Goal: Check status: Check status

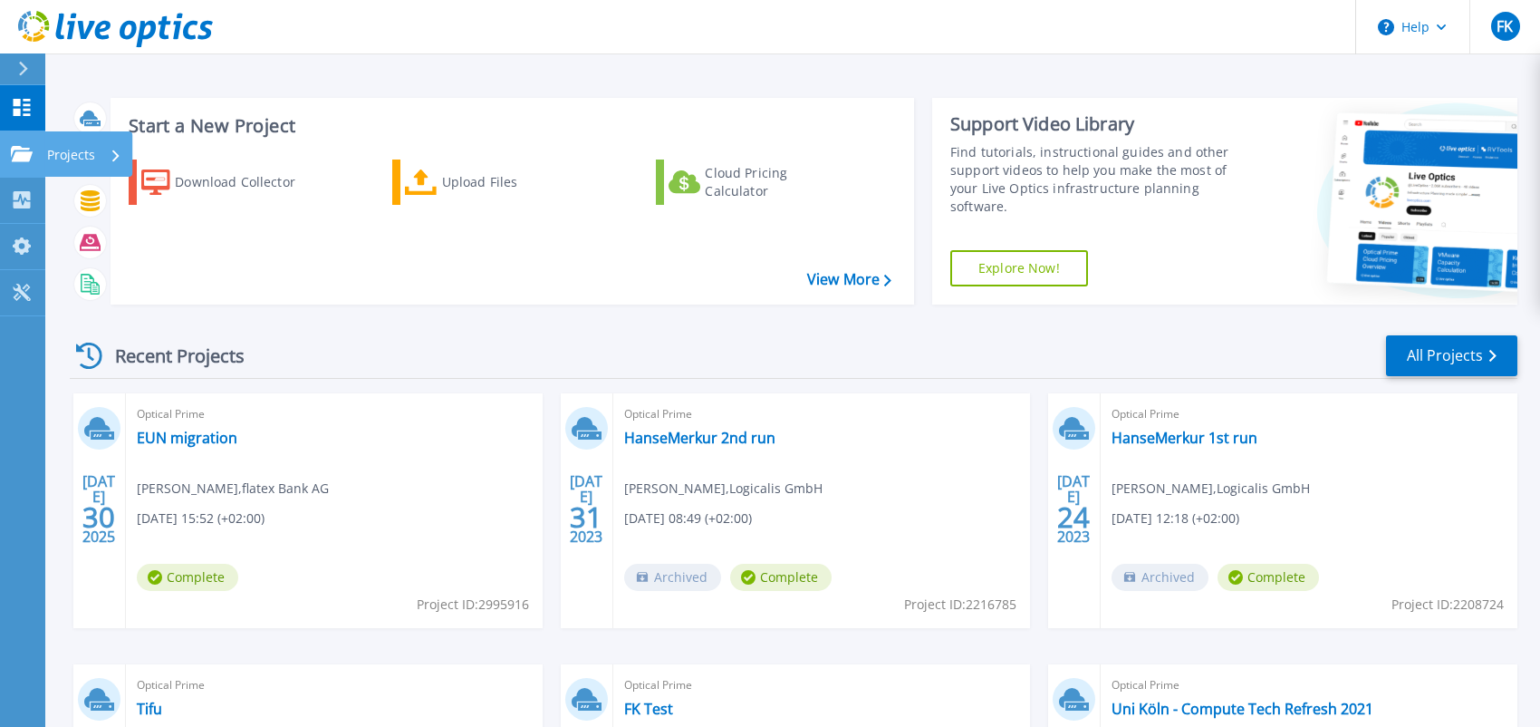
click at [11, 150] on icon at bounding box center [22, 153] width 22 height 15
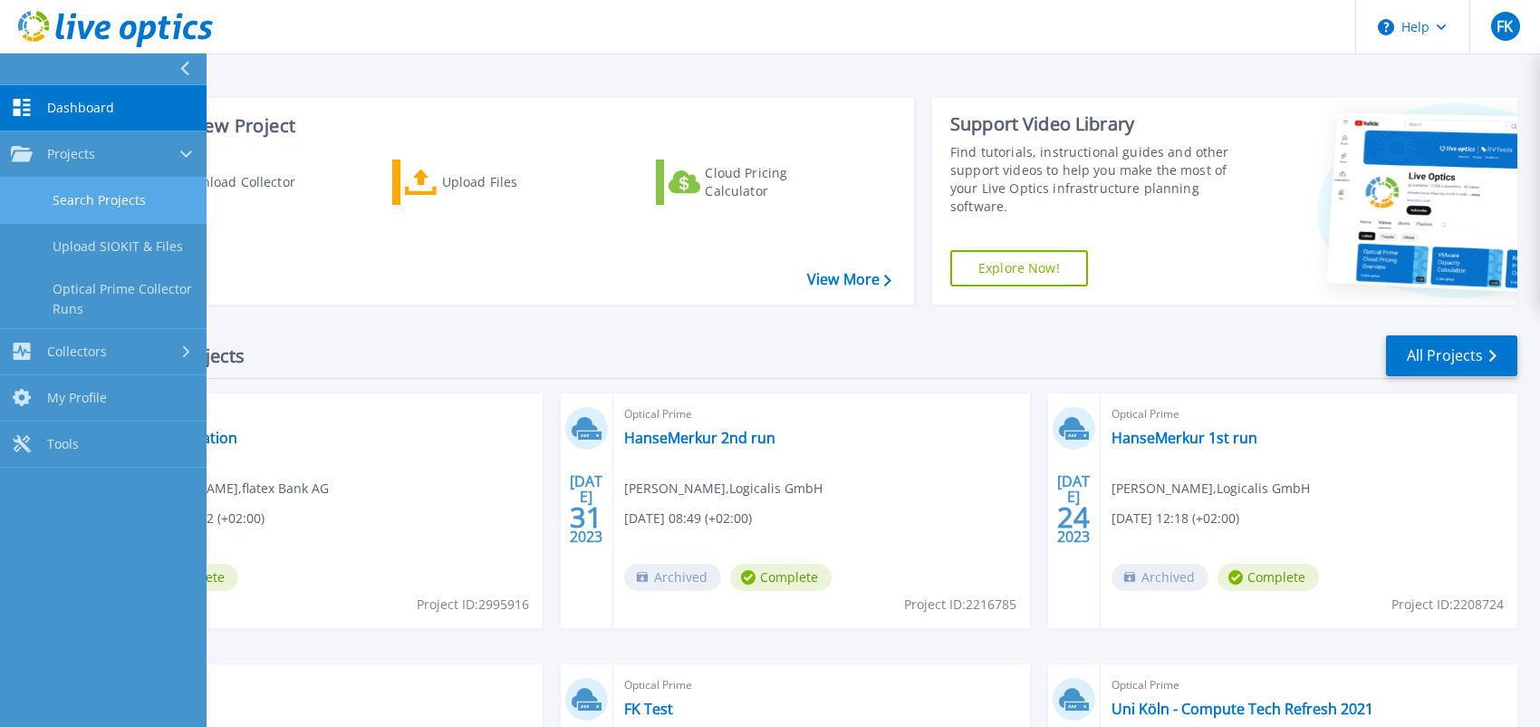
click at [101, 190] on link "Search Projects" at bounding box center [103, 201] width 207 height 46
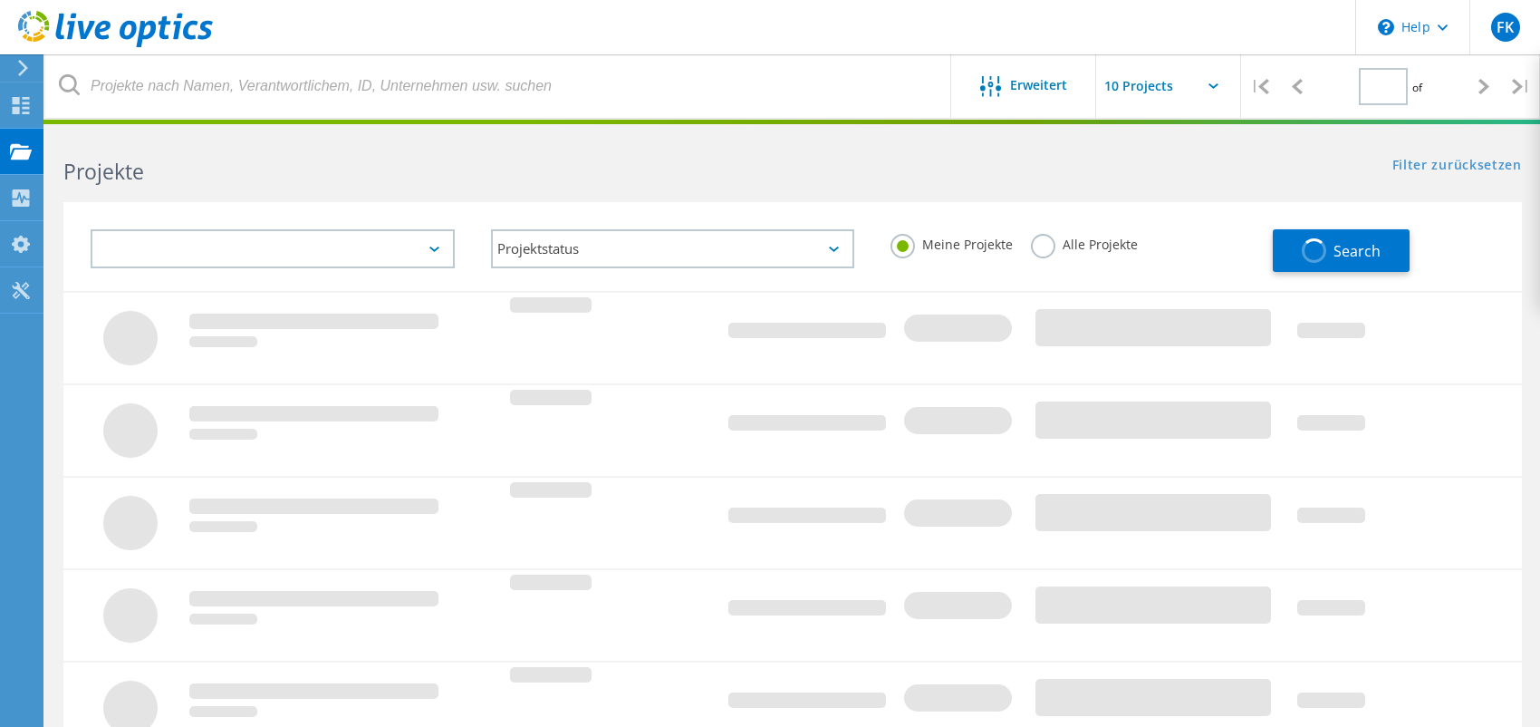
type input "1"
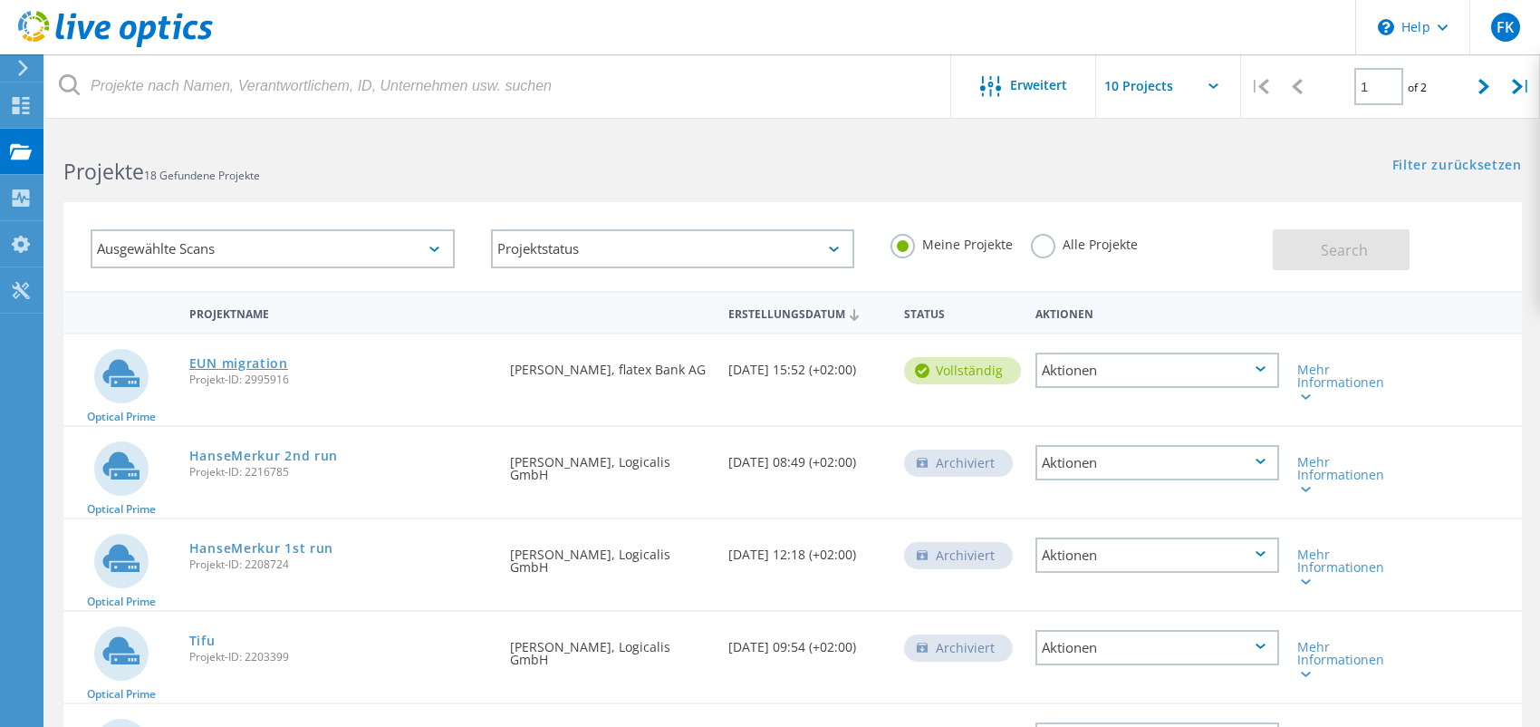
click at [220, 365] on link "EUN migration" at bounding box center [238, 363] width 99 height 13
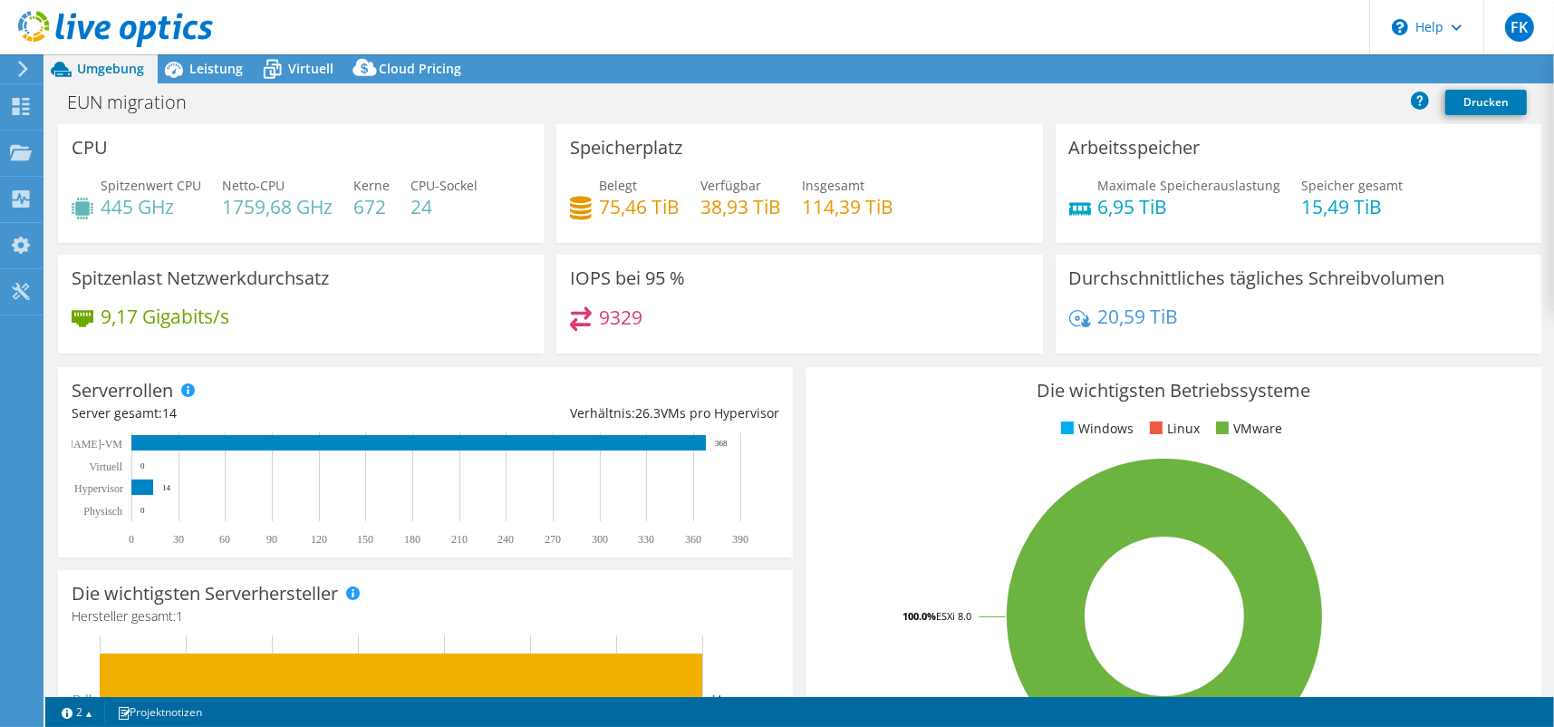
select select "EUFrankfurt"
select select "USD"
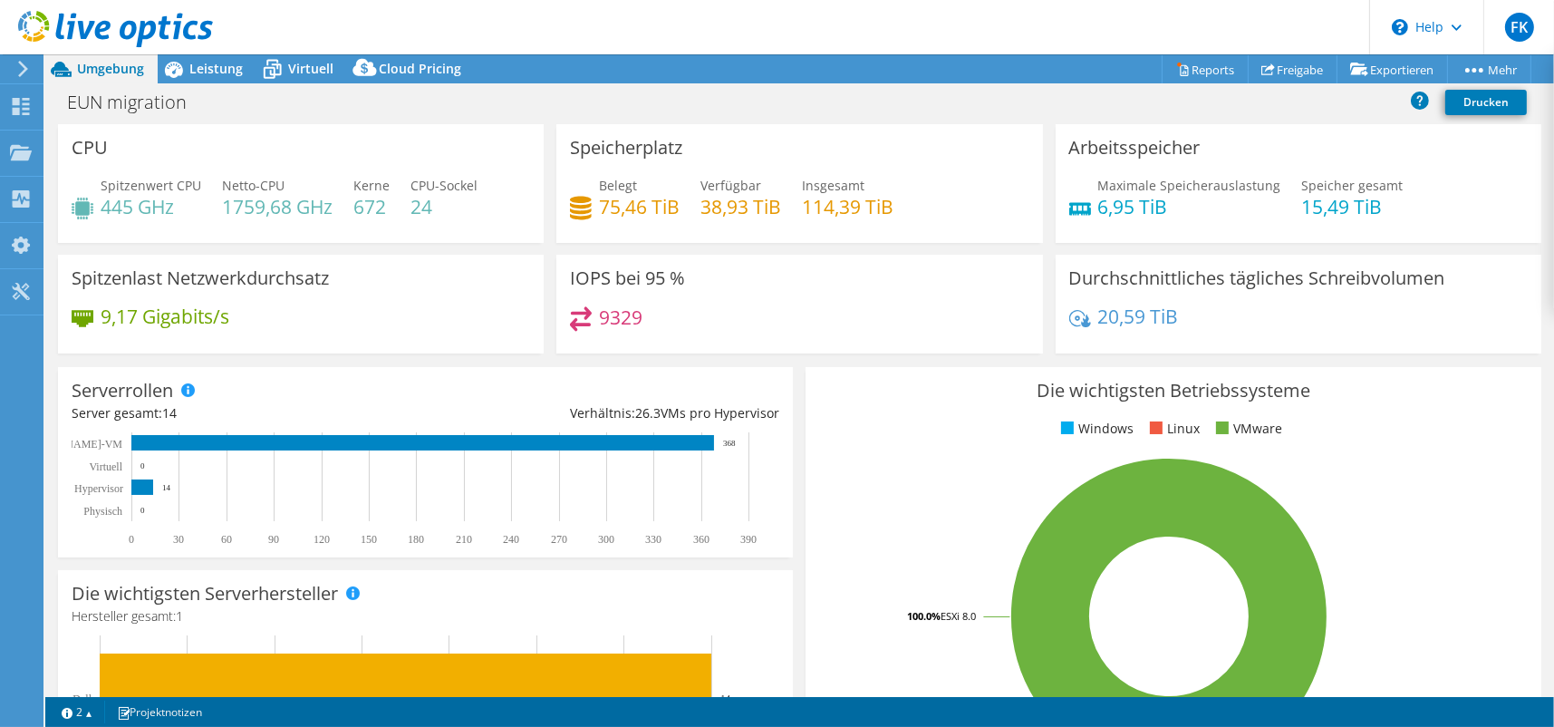
click at [206, 57] on div at bounding box center [106, 30] width 213 height 61
click at [207, 72] on span "Leistung" at bounding box center [215, 68] width 53 height 17
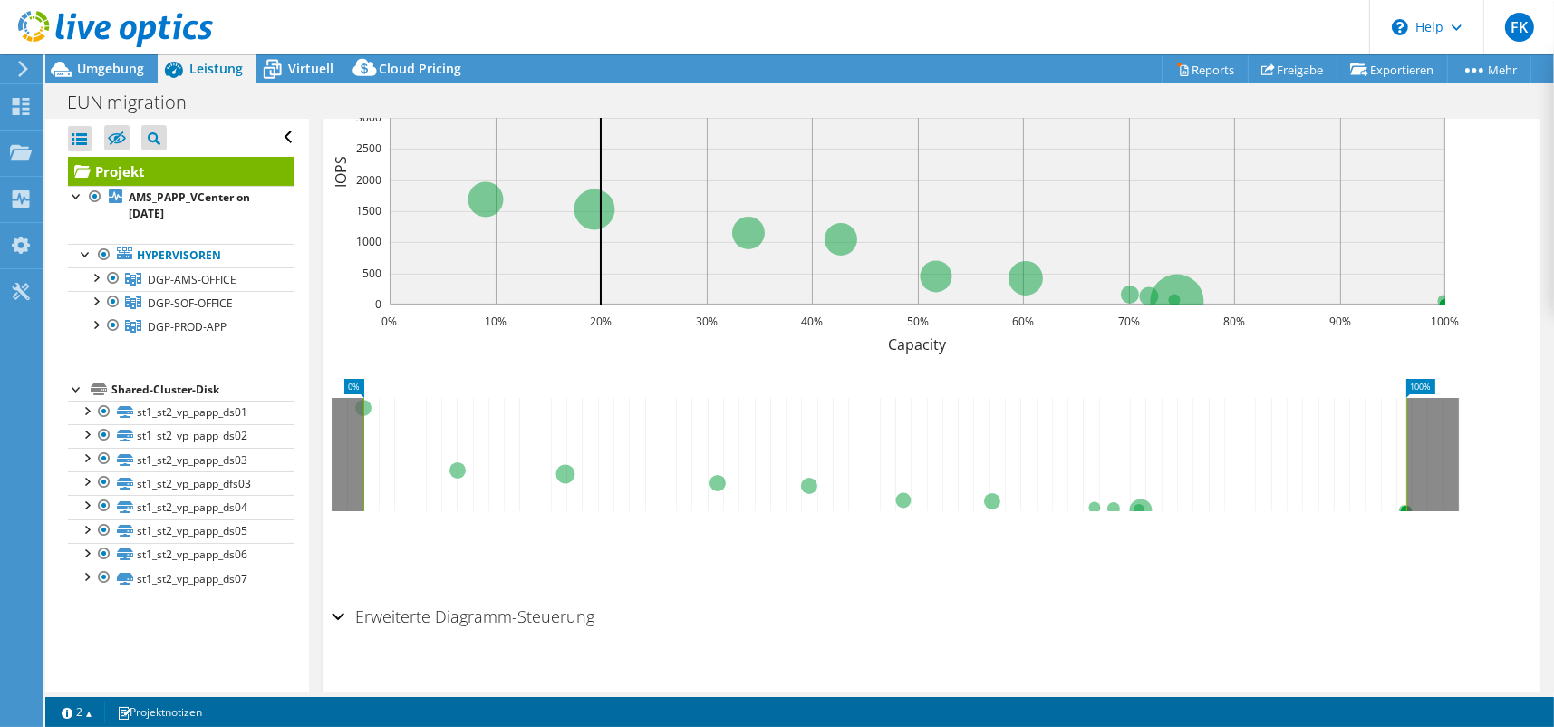
scroll to position [627, 0]
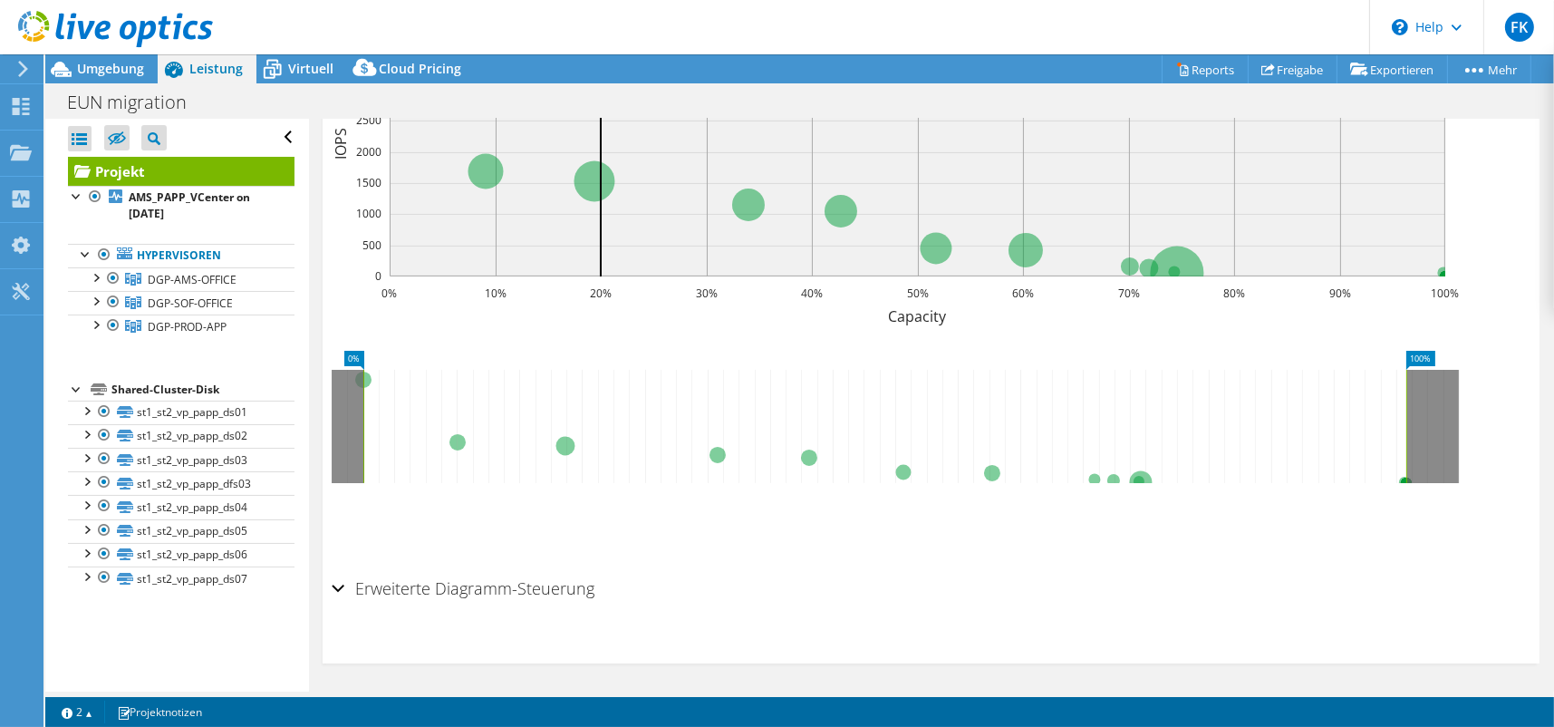
click at [486, 593] on h2 "Erweiterte Diagramm-Steuerung" at bounding box center [463, 588] width 263 height 36
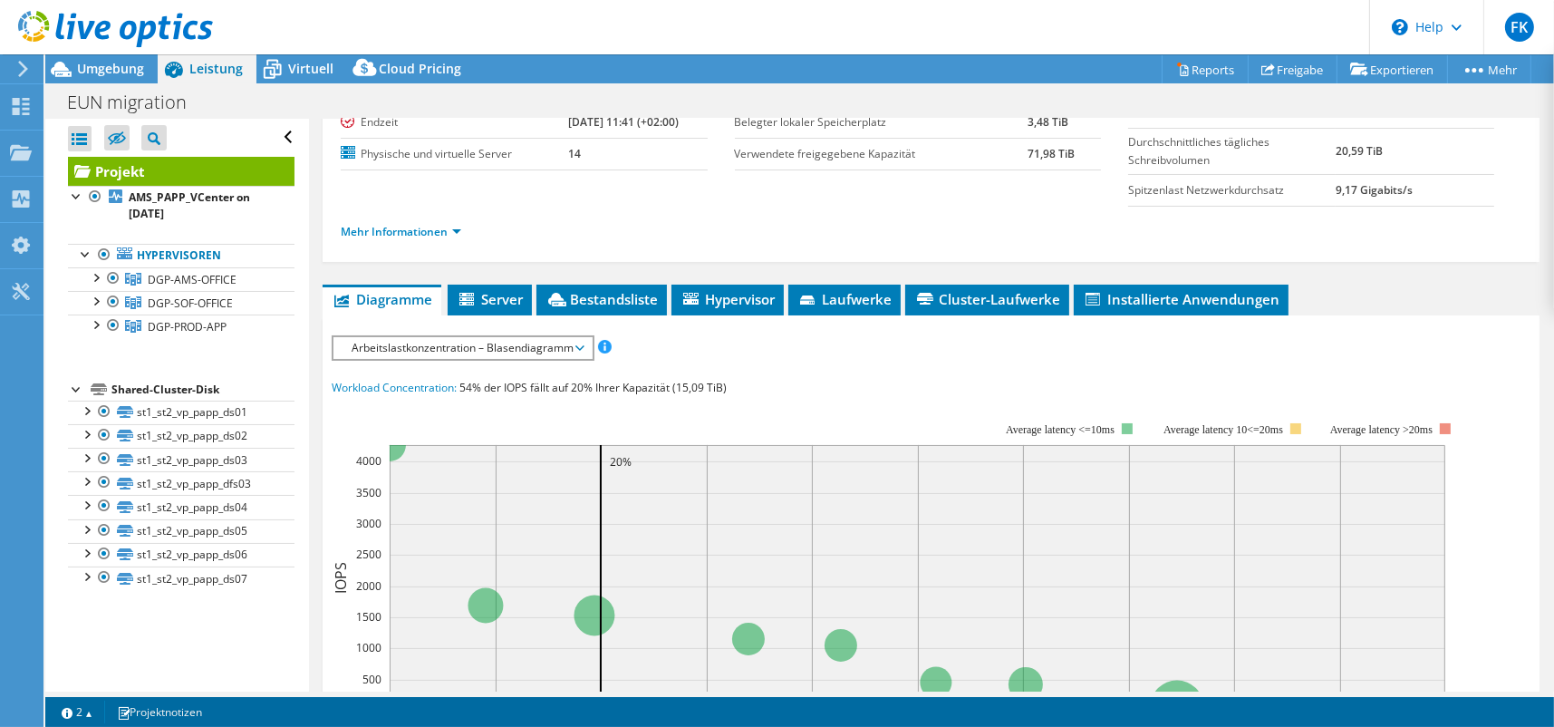
scroll to position [0, 0]
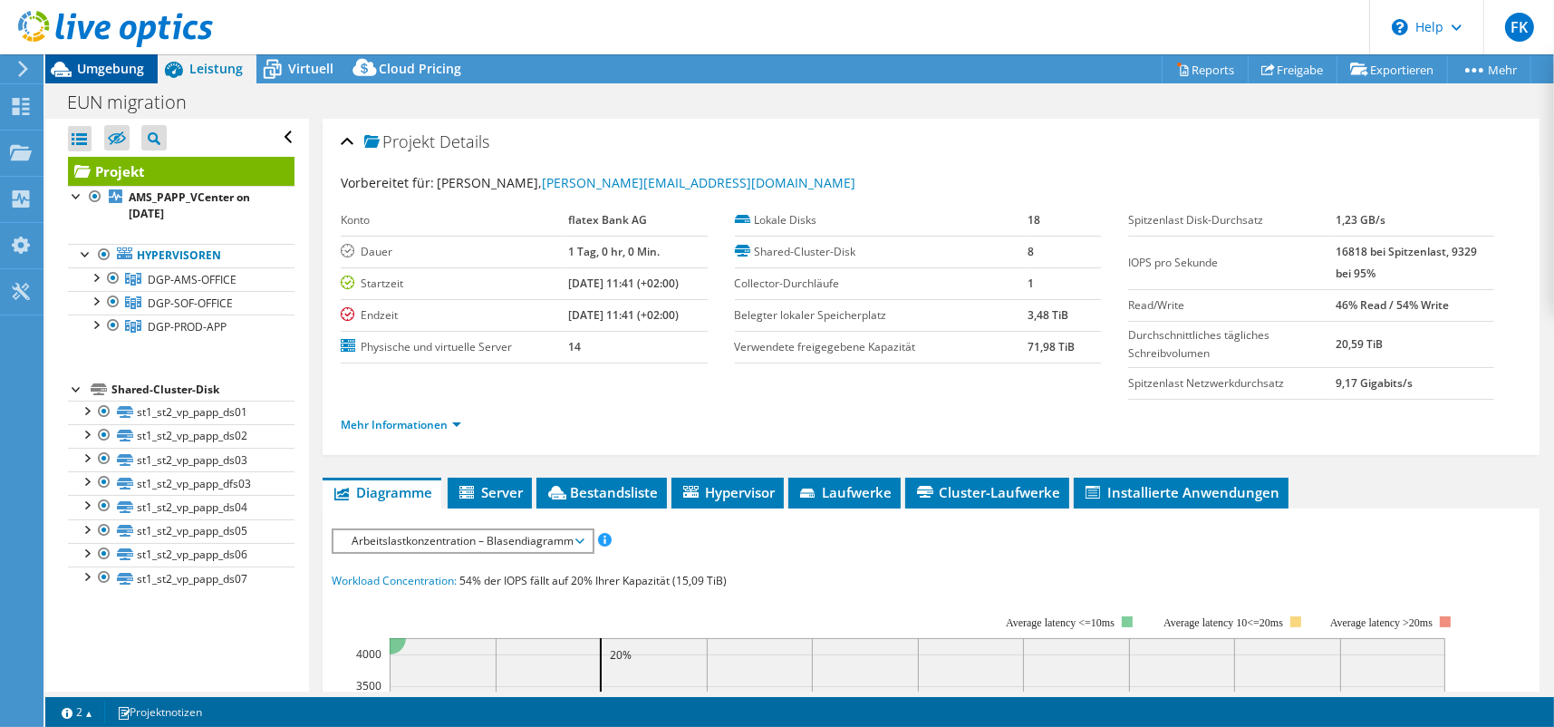
click at [111, 67] on span "Umgebung" at bounding box center [110, 68] width 67 height 17
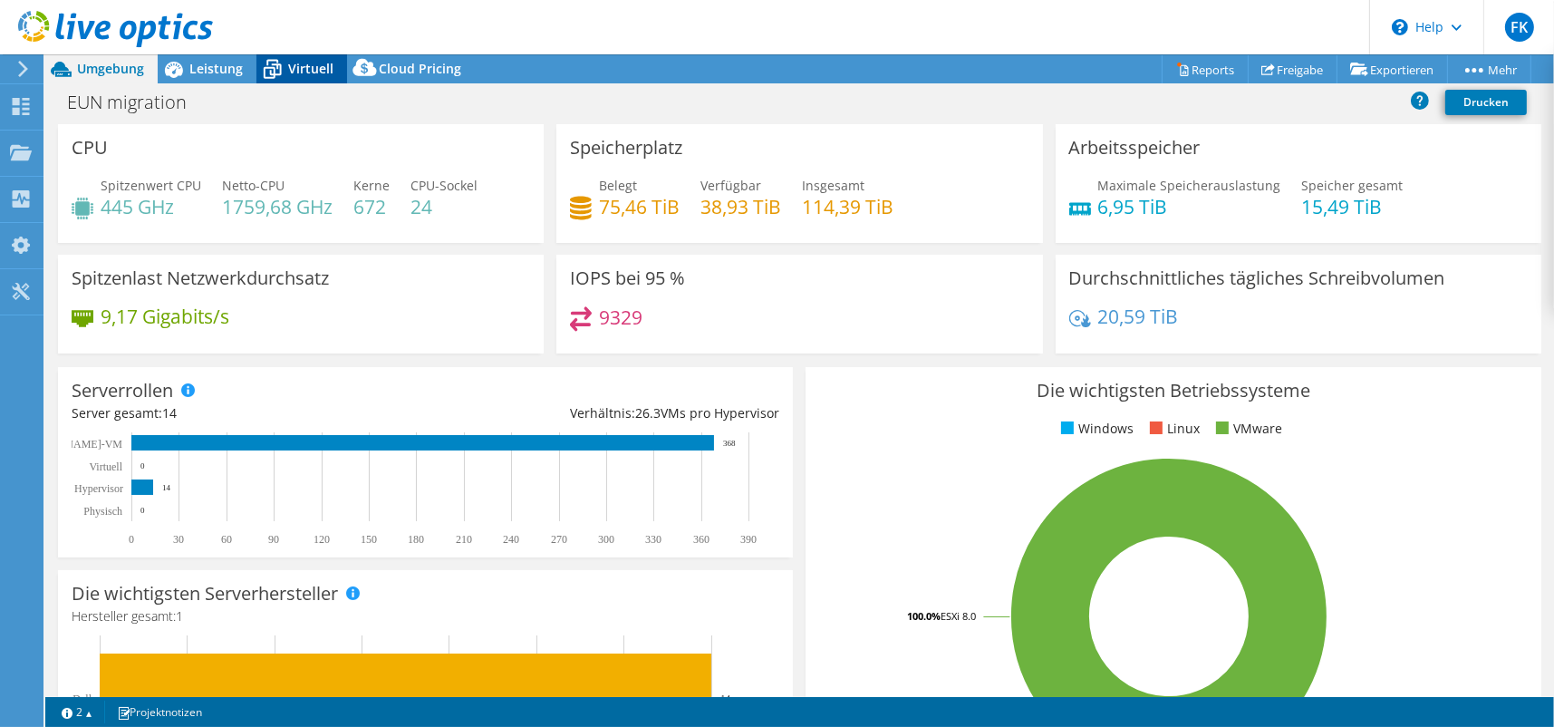
click at [309, 63] on span "Virtuell" at bounding box center [310, 68] width 45 height 17
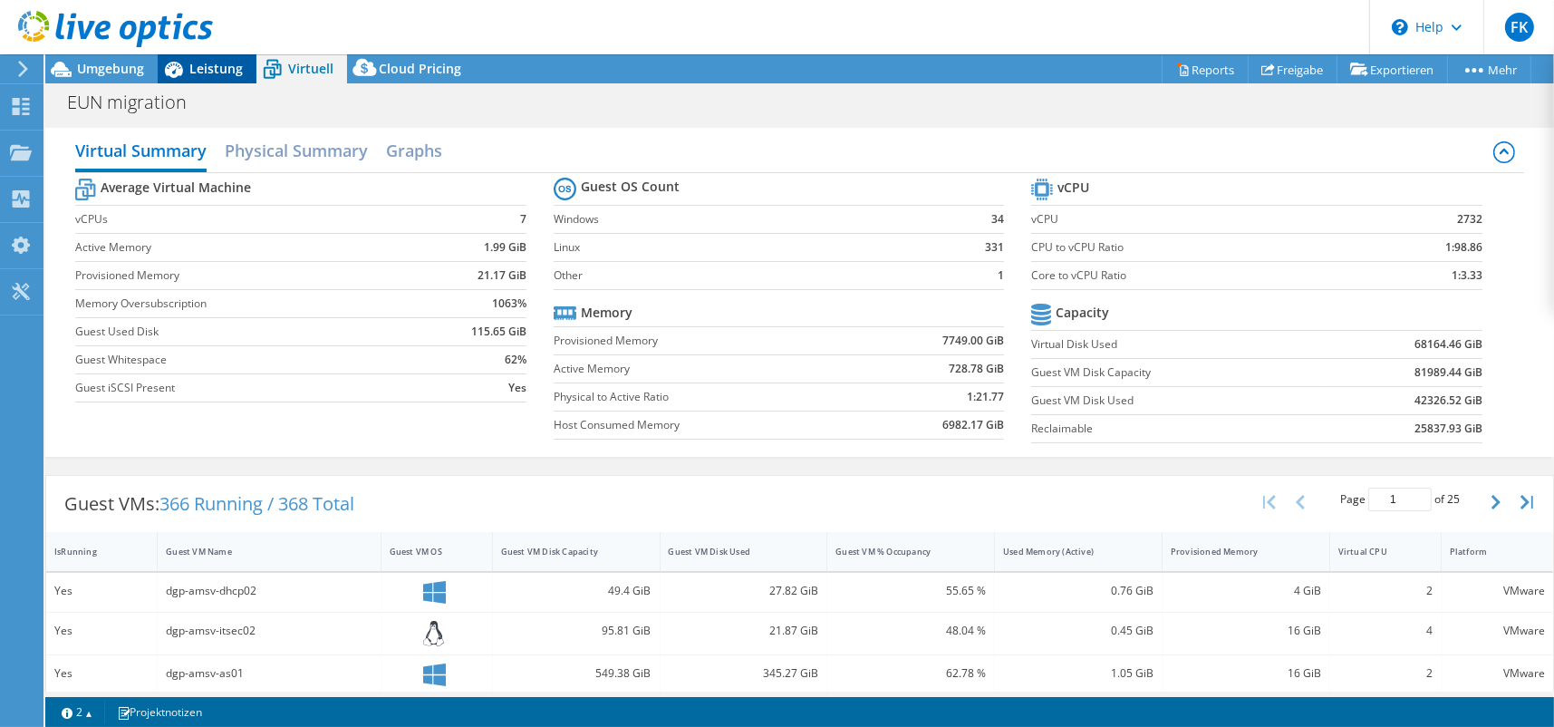
click at [208, 72] on span "Leistung" at bounding box center [215, 68] width 53 height 17
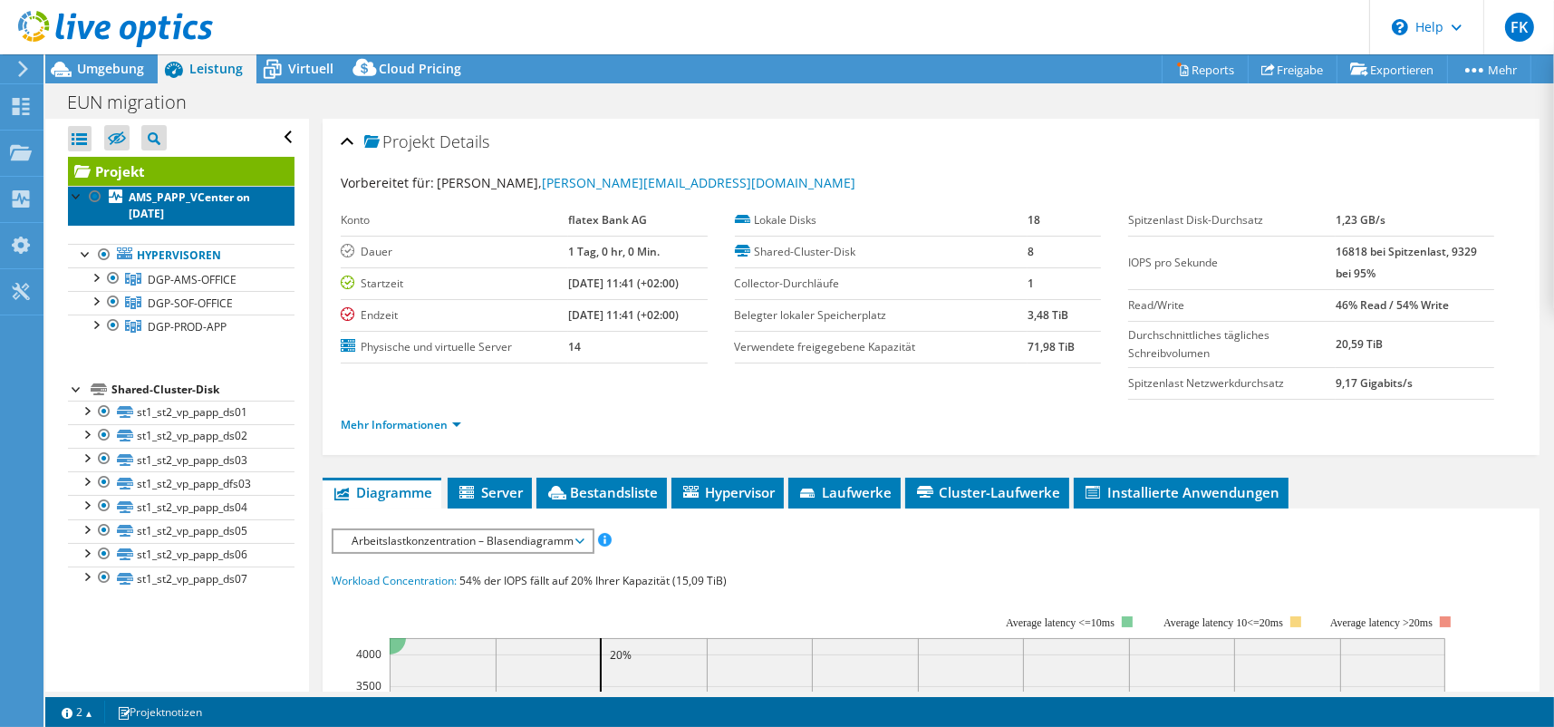
click at [169, 203] on b "AMS_PAPP_VCenter on [DATE]" at bounding box center [189, 205] width 121 height 32
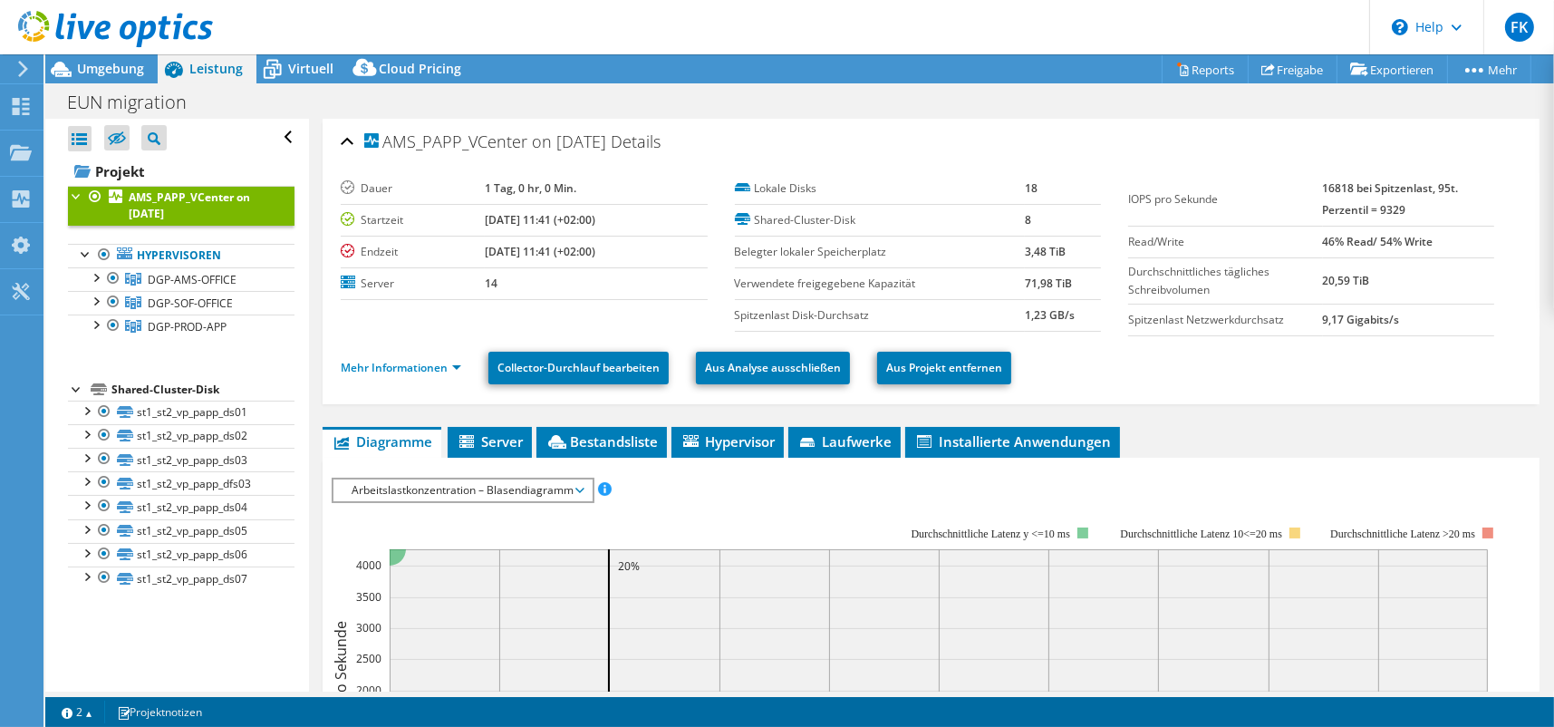
click at [471, 488] on span "Arbeitslastkonzentration – Blasendiagramm" at bounding box center [463, 490] width 240 height 22
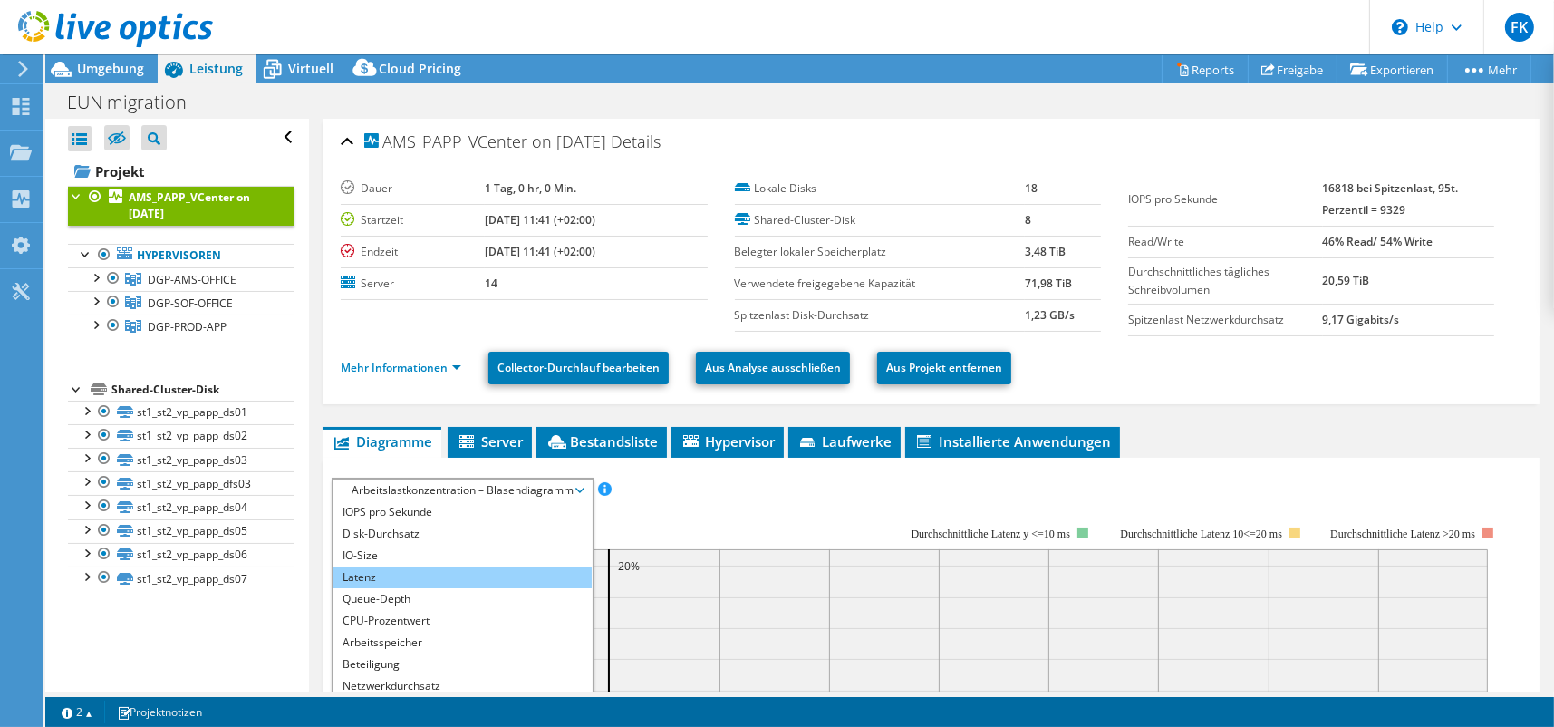
click at [449, 566] on li "Latenz" at bounding box center [462, 577] width 258 height 22
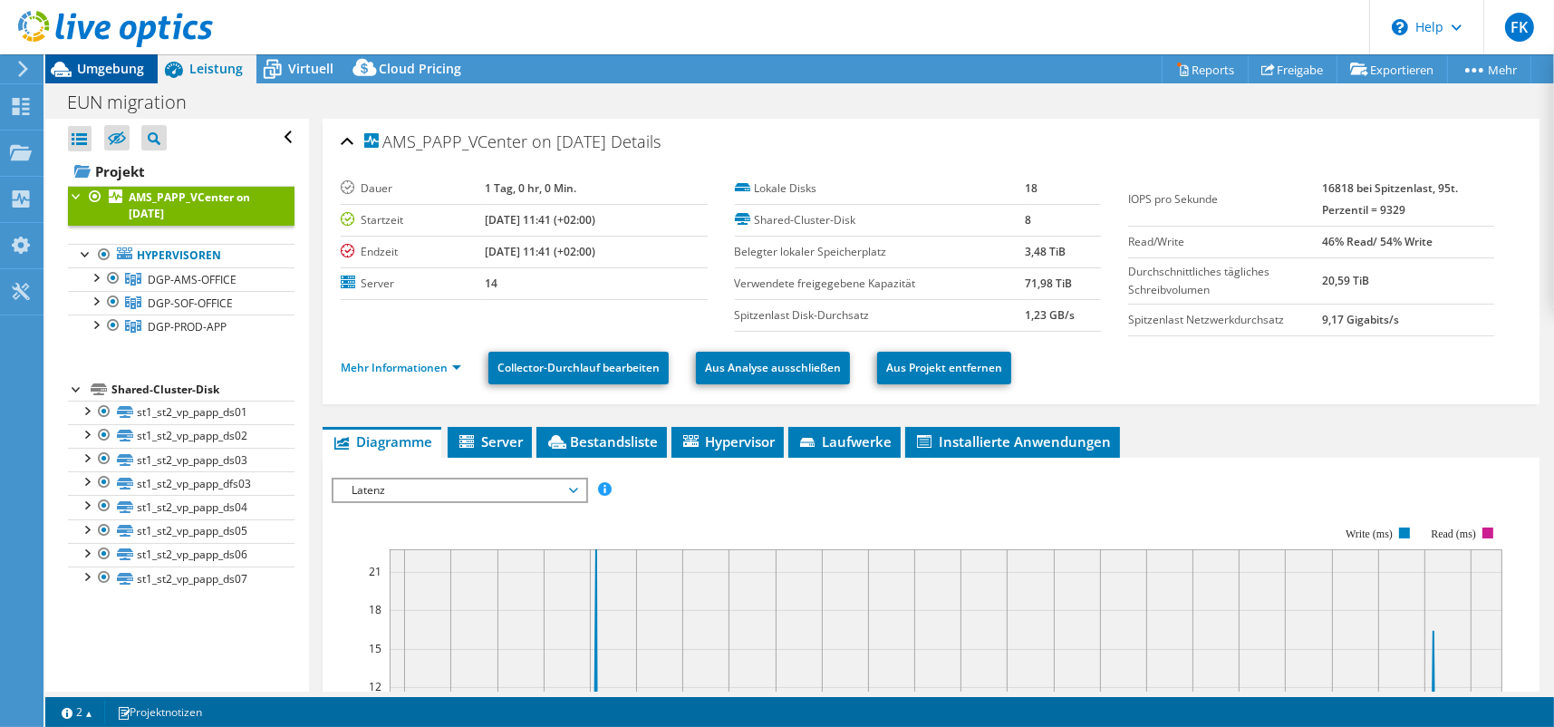
click at [114, 75] on span "Umgebung" at bounding box center [110, 68] width 67 height 17
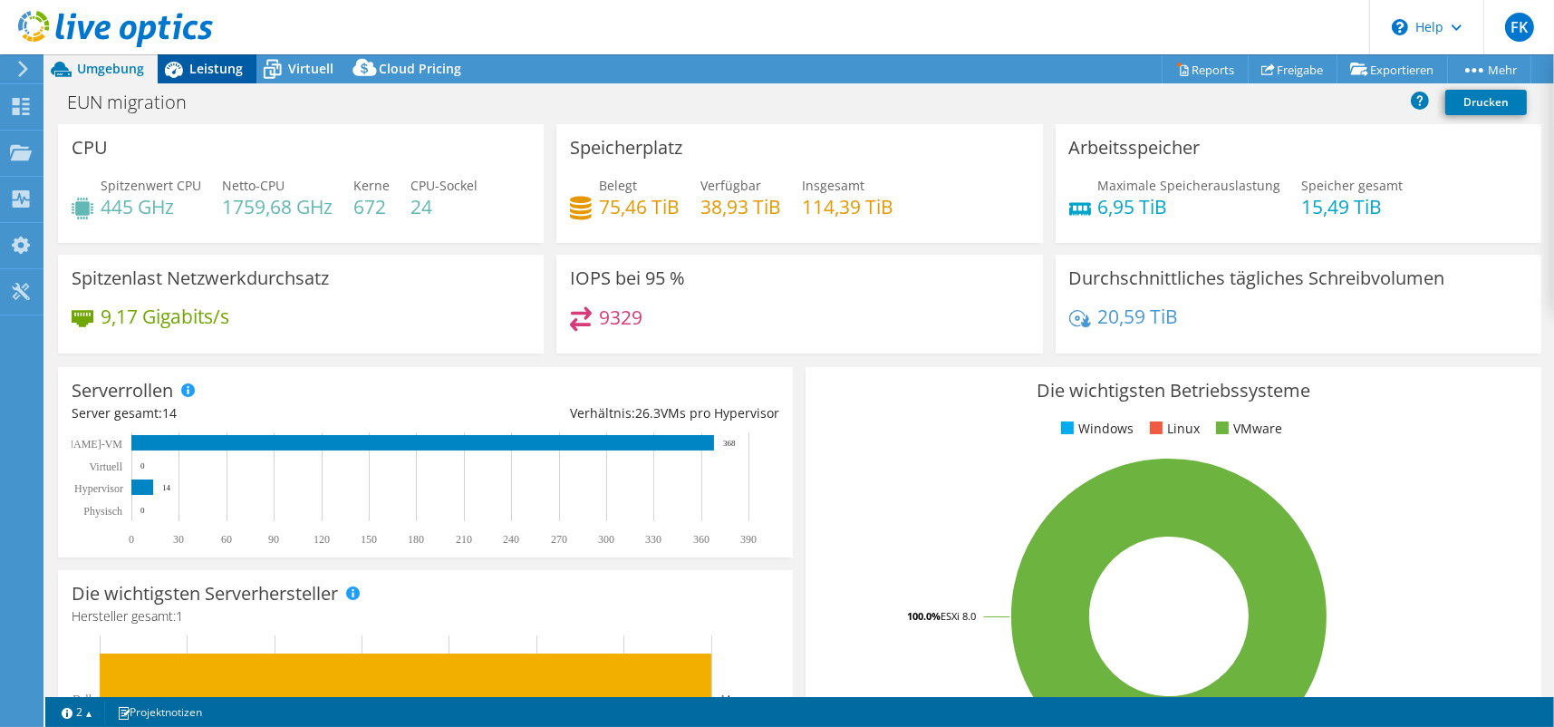
click at [198, 66] on span "Leistung" at bounding box center [215, 68] width 53 height 17
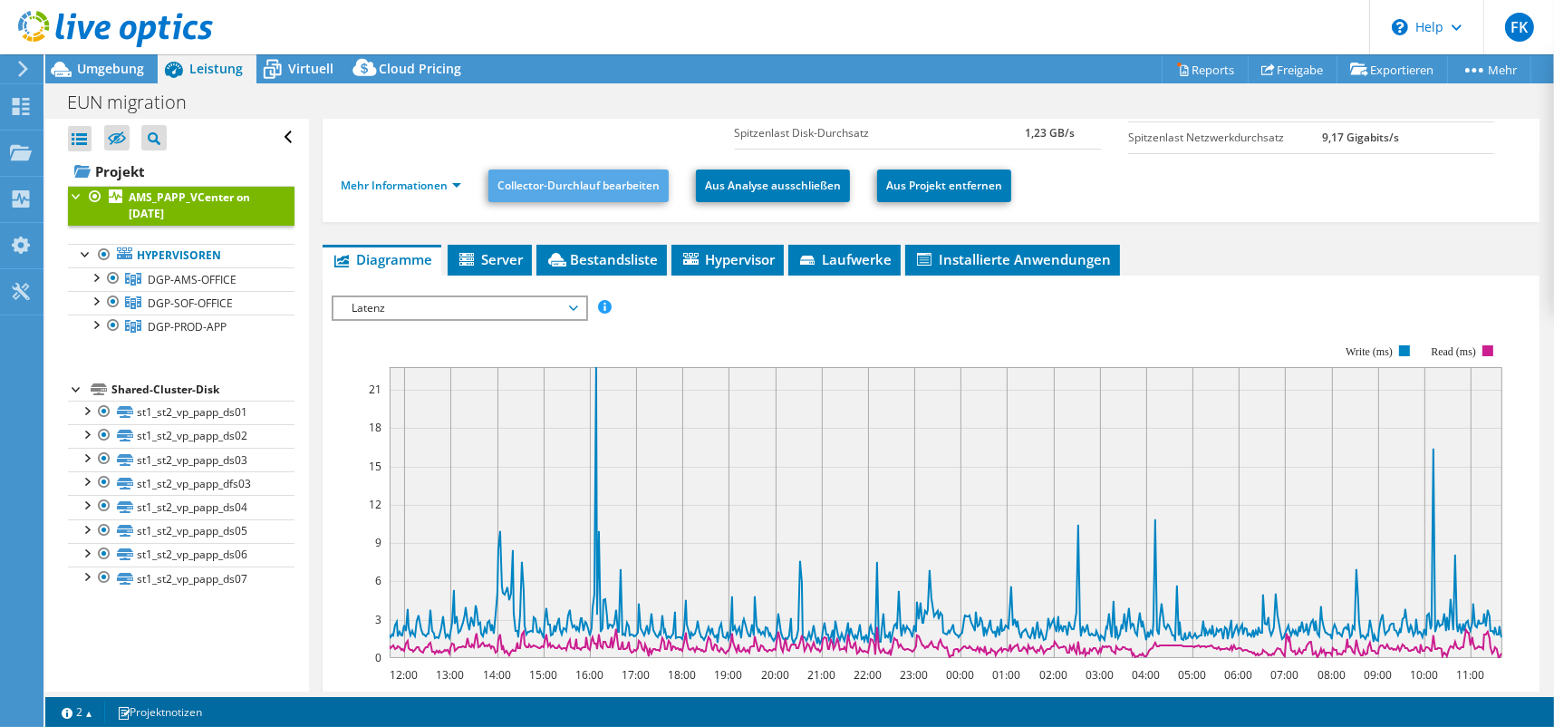
scroll to position [181, 0]
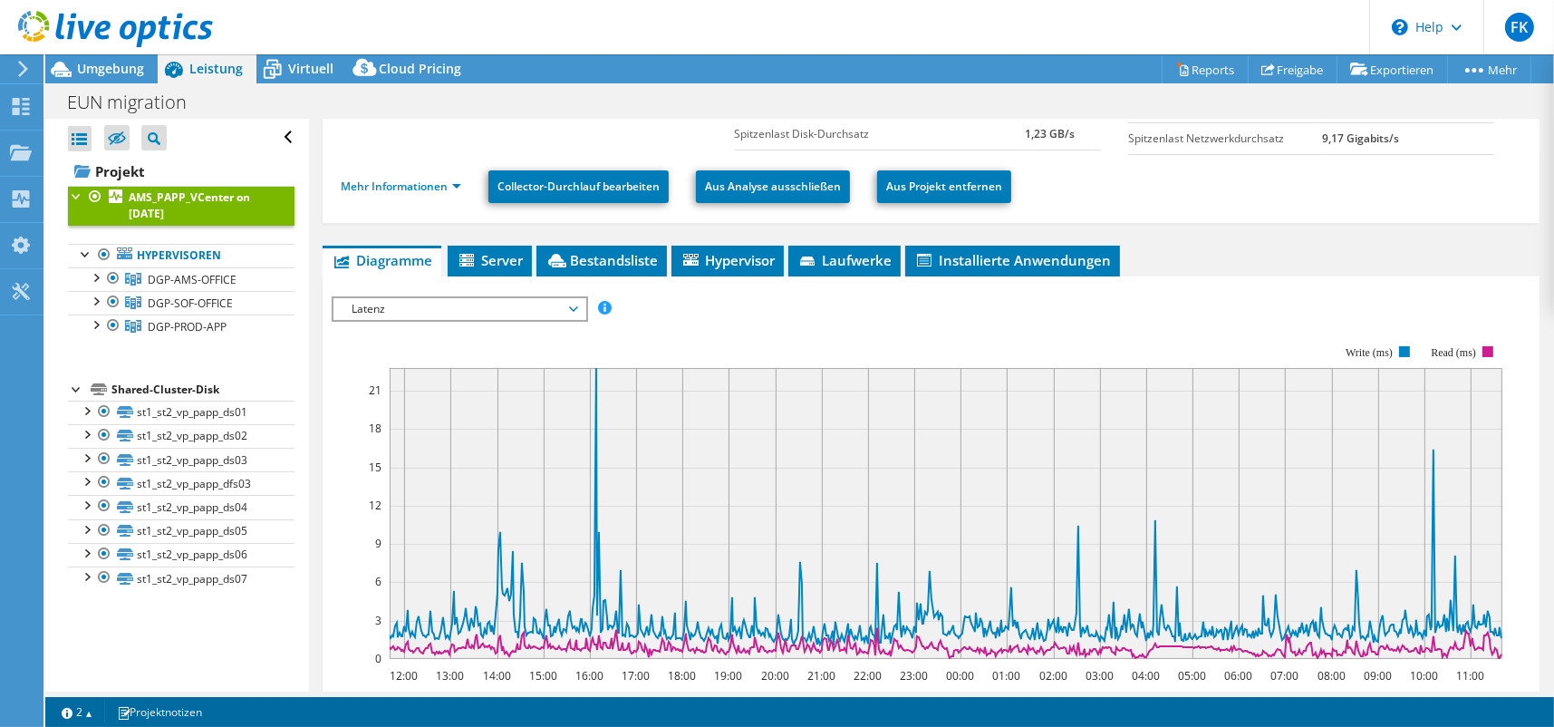
click at [868, 312] on div "IOPS pro Sekunde Disk-Durchsatz IO-Size Latenz Queue-Depth CPU-Prozentwert Arbe…" at bounding box center [931, 308] width 1199 height 24
click at [106, 72] on span "Umgebung" at bounding box center [110, 68] width 67 height 17
